Goal: Navigation & Orientation: Find specific page/section

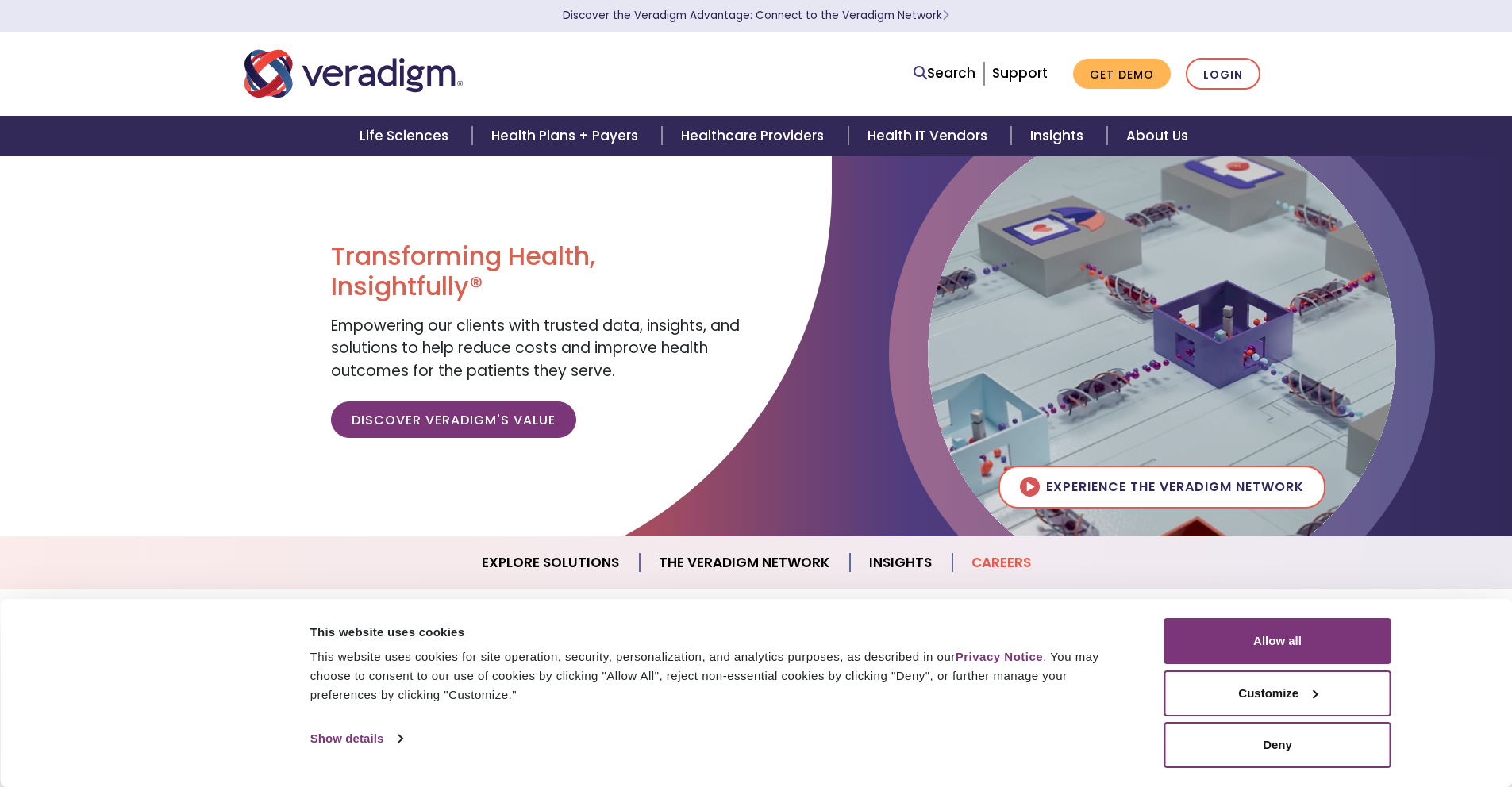
click at [994, 561] on link "Careers" at bounding box center [1001, 563] width 98 height 41
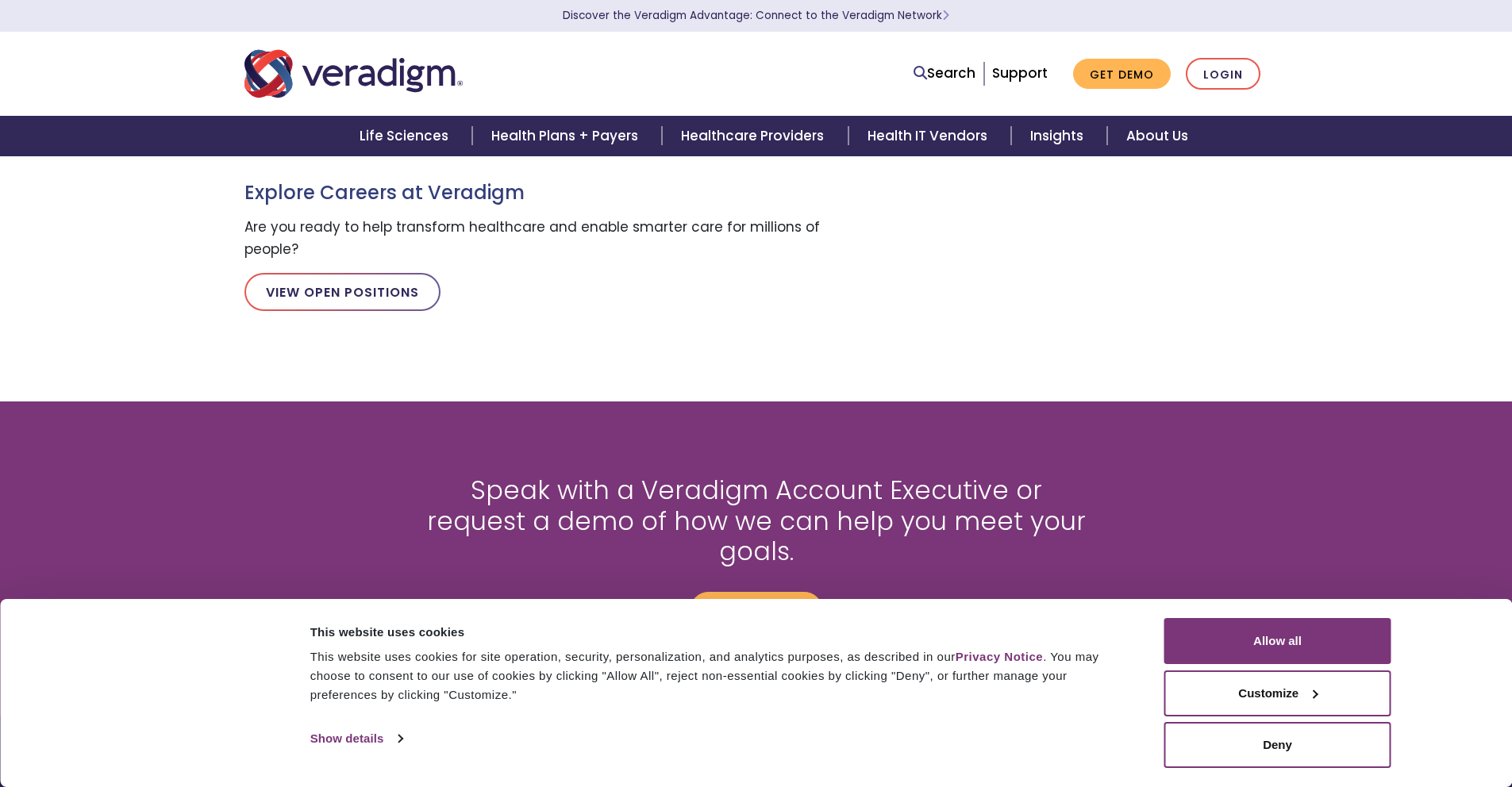
click at [994, 580] on p "Contact us" at bounding box center [756, 604] width 674 height 49
click at [333, 291] on link "View Open Positions" at bounding box center [342, 292] width 196 height 38
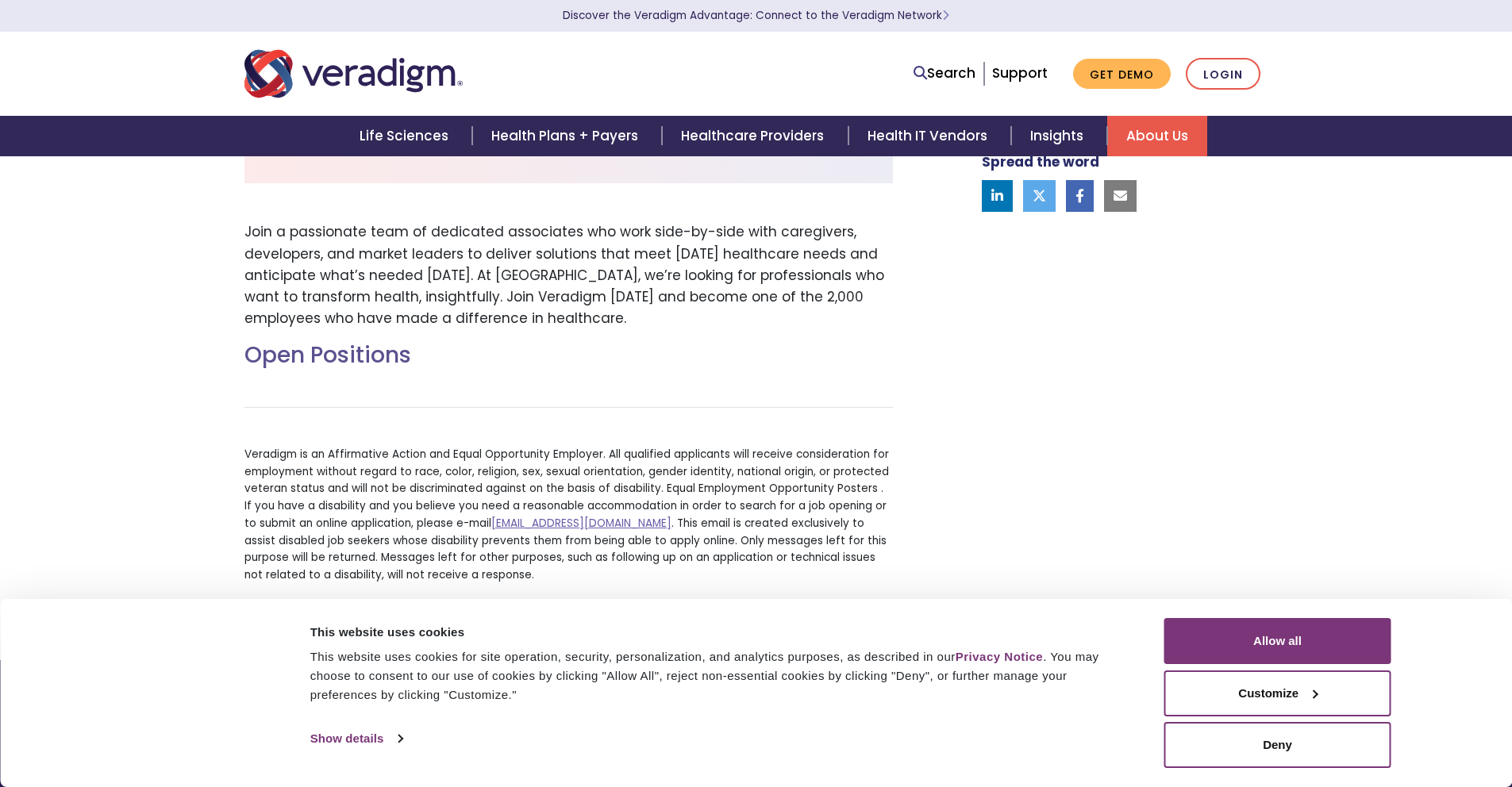
scroll to position [478, 0]
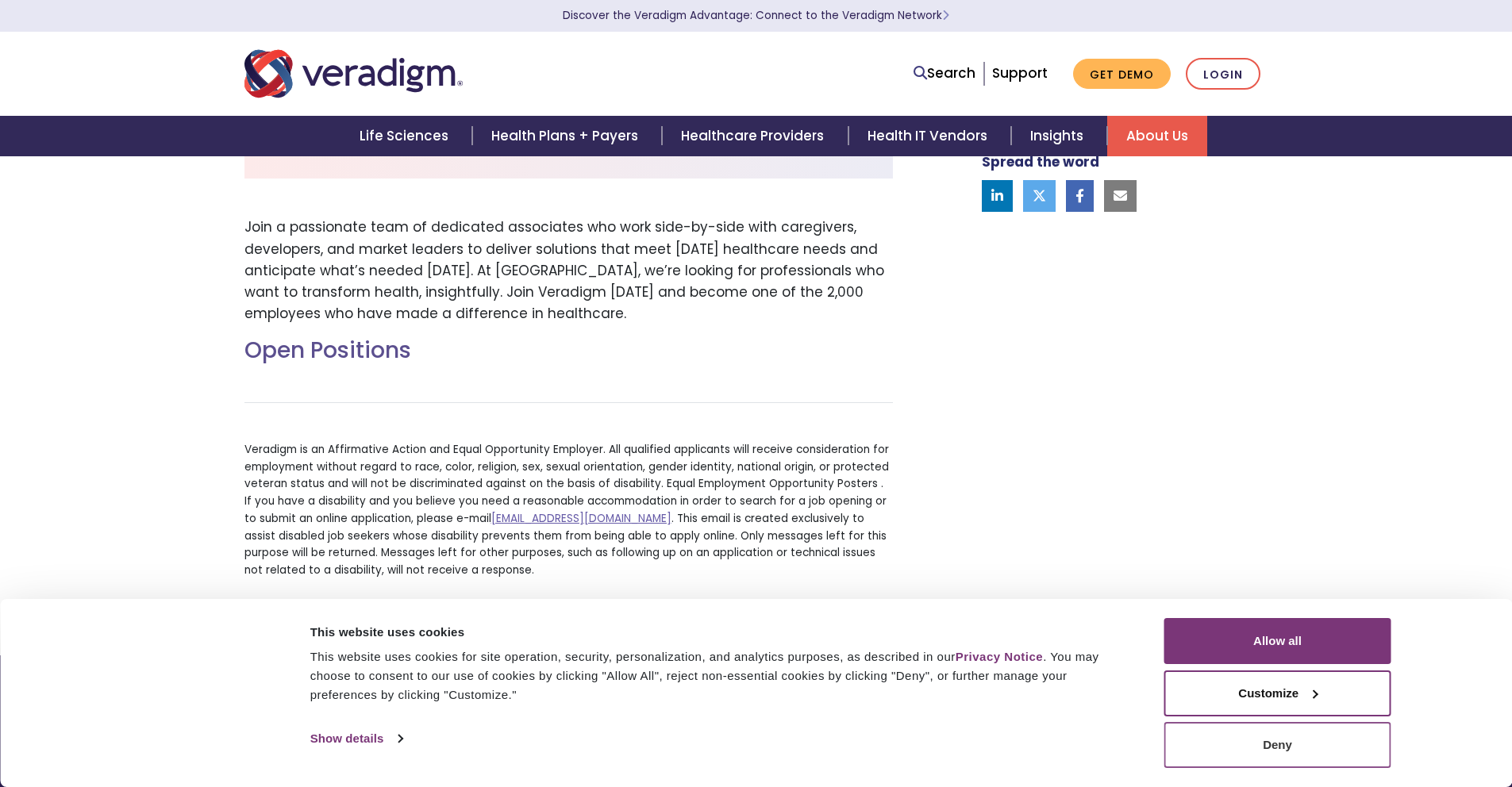
click at [1267, 750] on button "Deny" at bounding box center [1278, 745] width 227 height 46
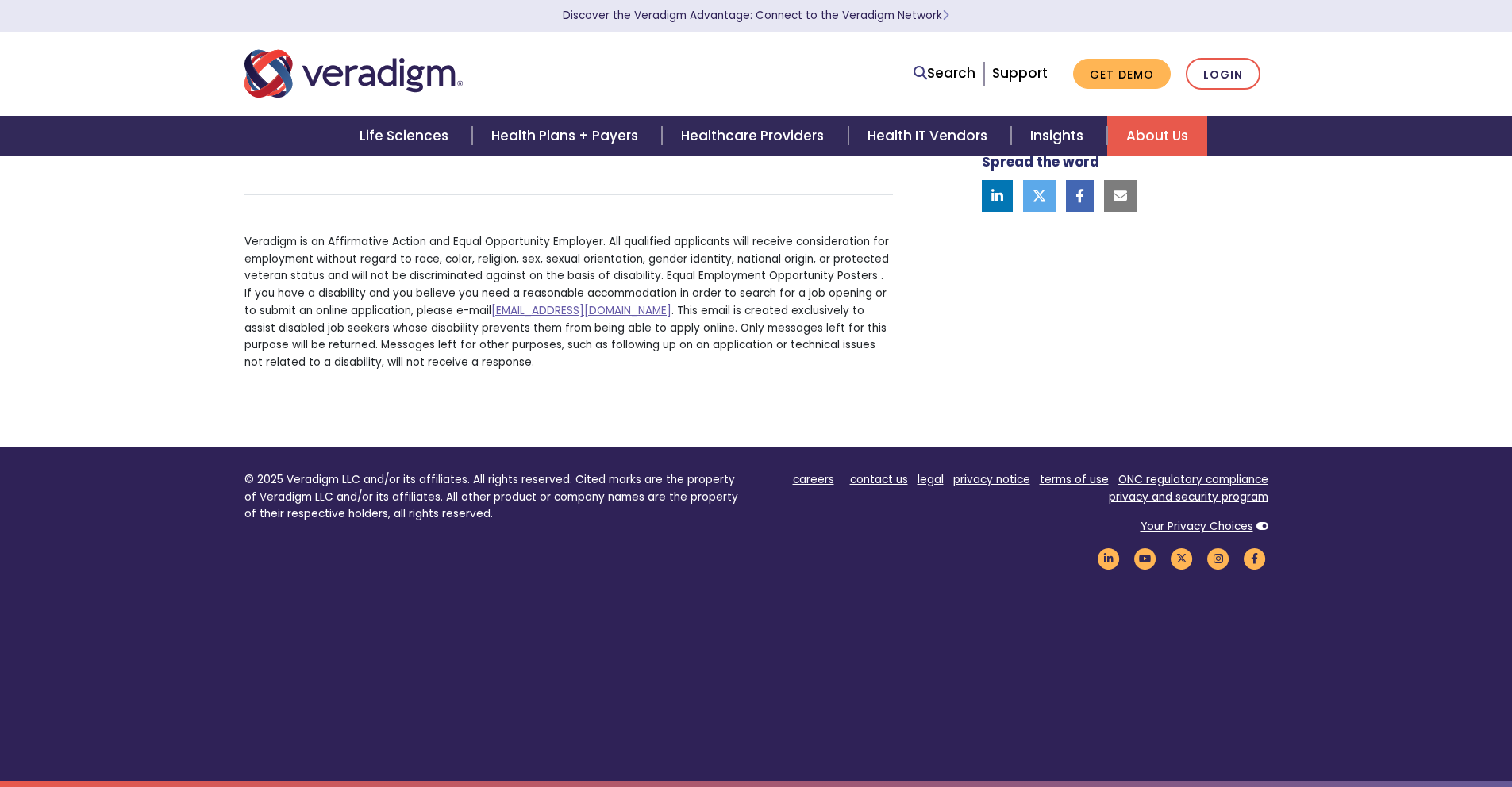
scroll to position [0, 0]
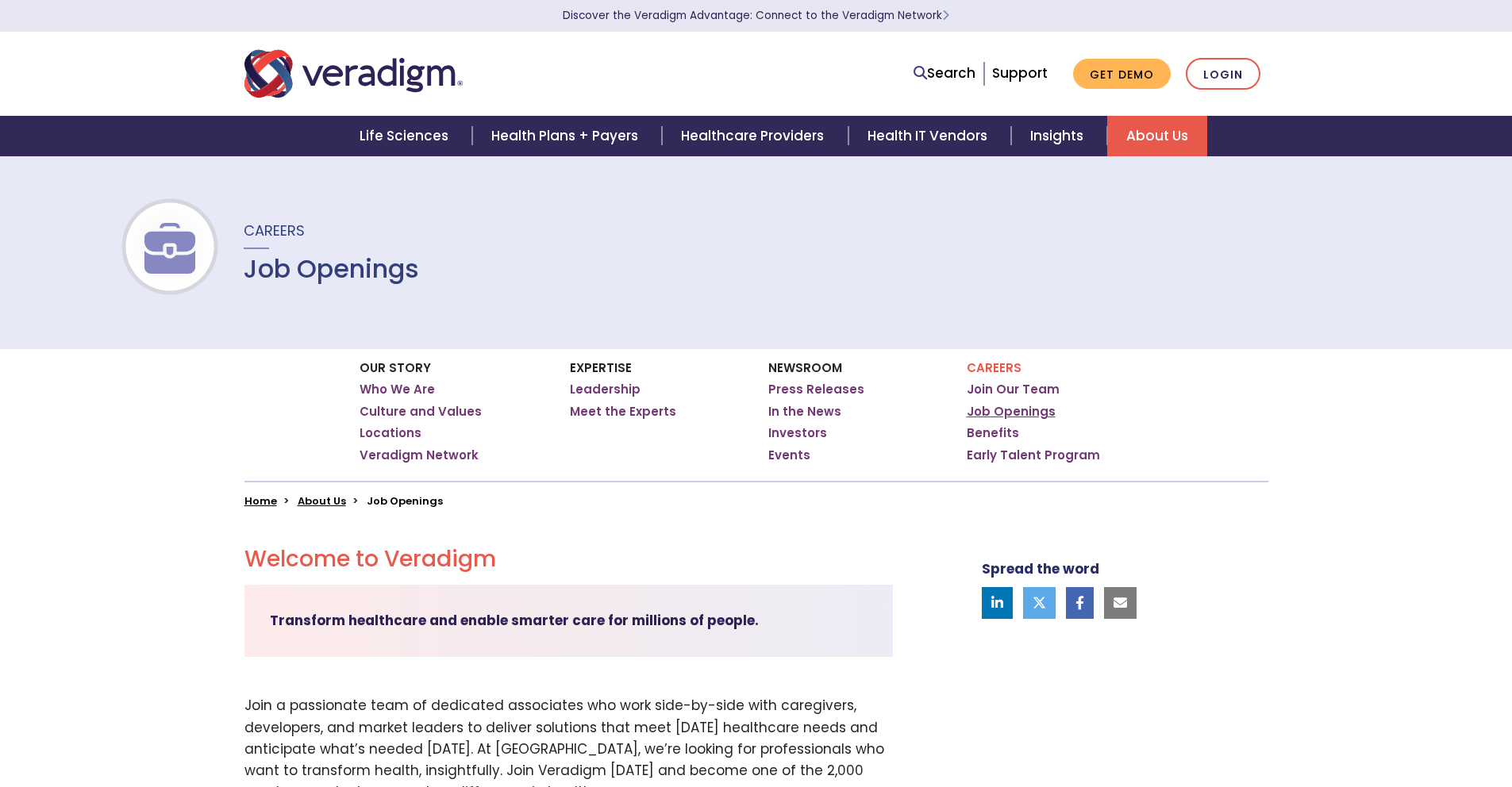
click at [994, 416] on link "Job Openings" at bounding box center [1010, 412] width 89 height 16
